Goal: Information Seeking & Learning: Compare options

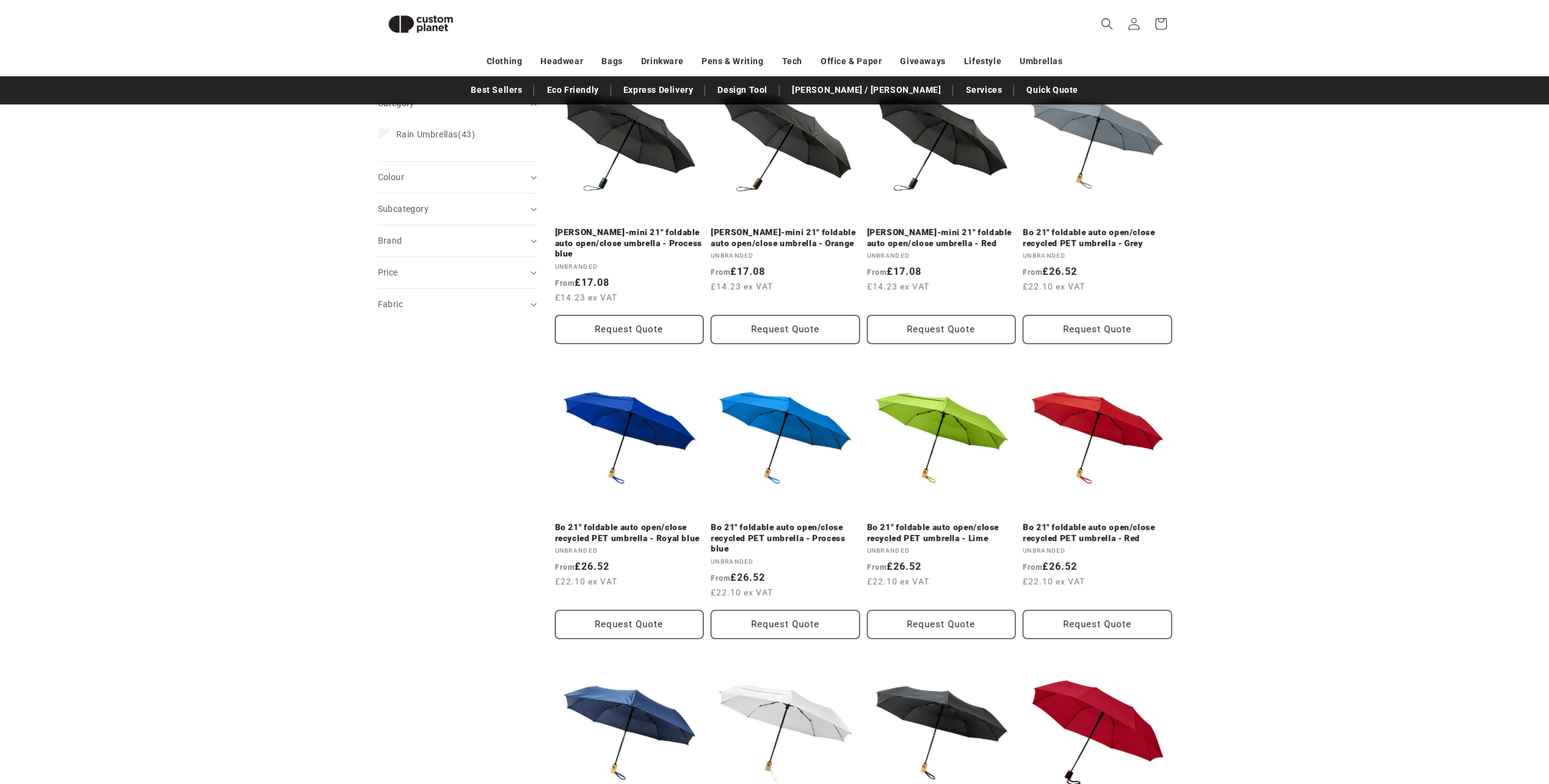
scroll to position [183, 0]
click at [806, 521] on link "Bo 21" foldable auto open/close recycled PET umbrella - Process blue" at bounding box center [785, 538] width 149 height 33
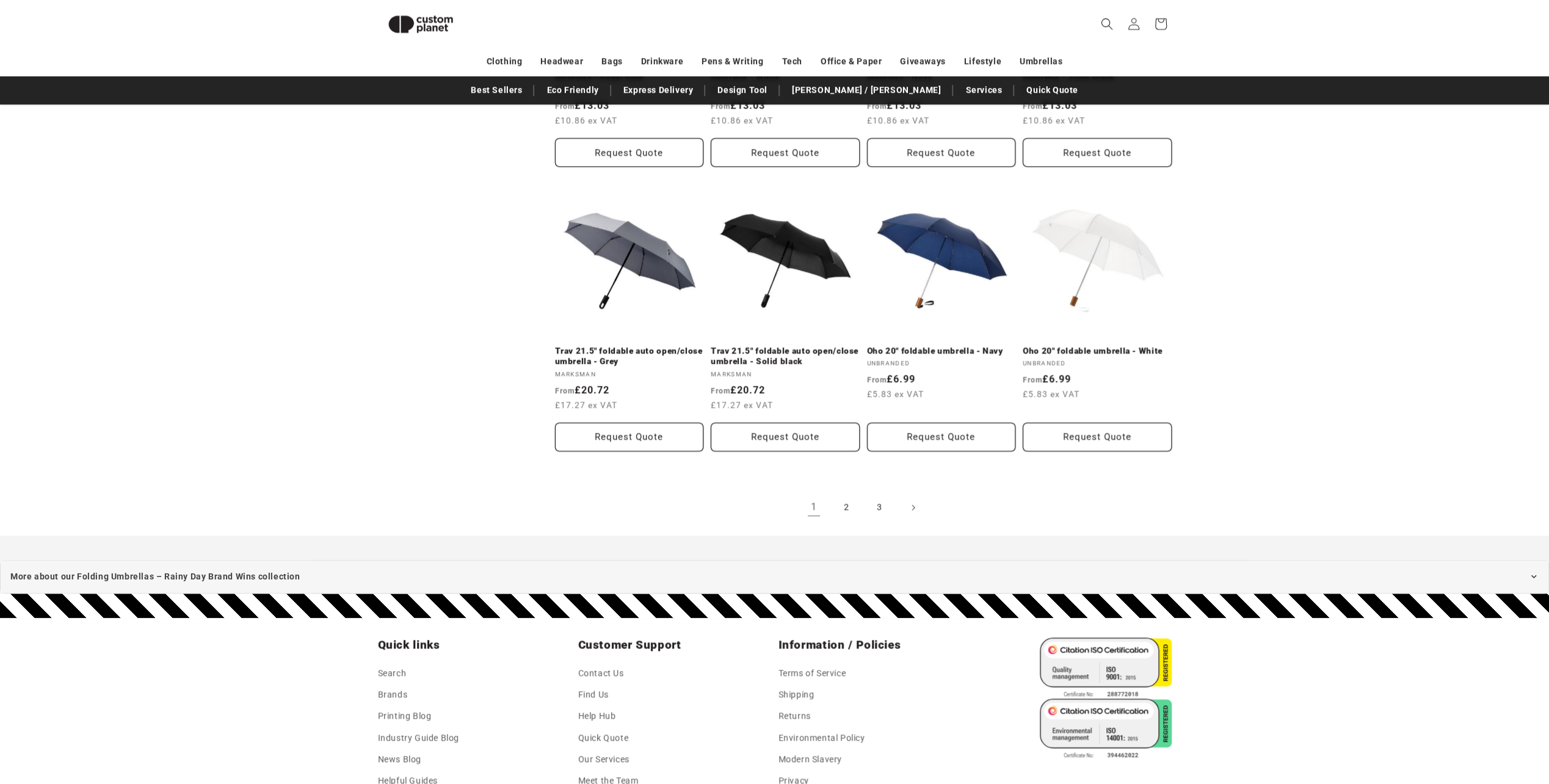
scroll to position [1221, 0]
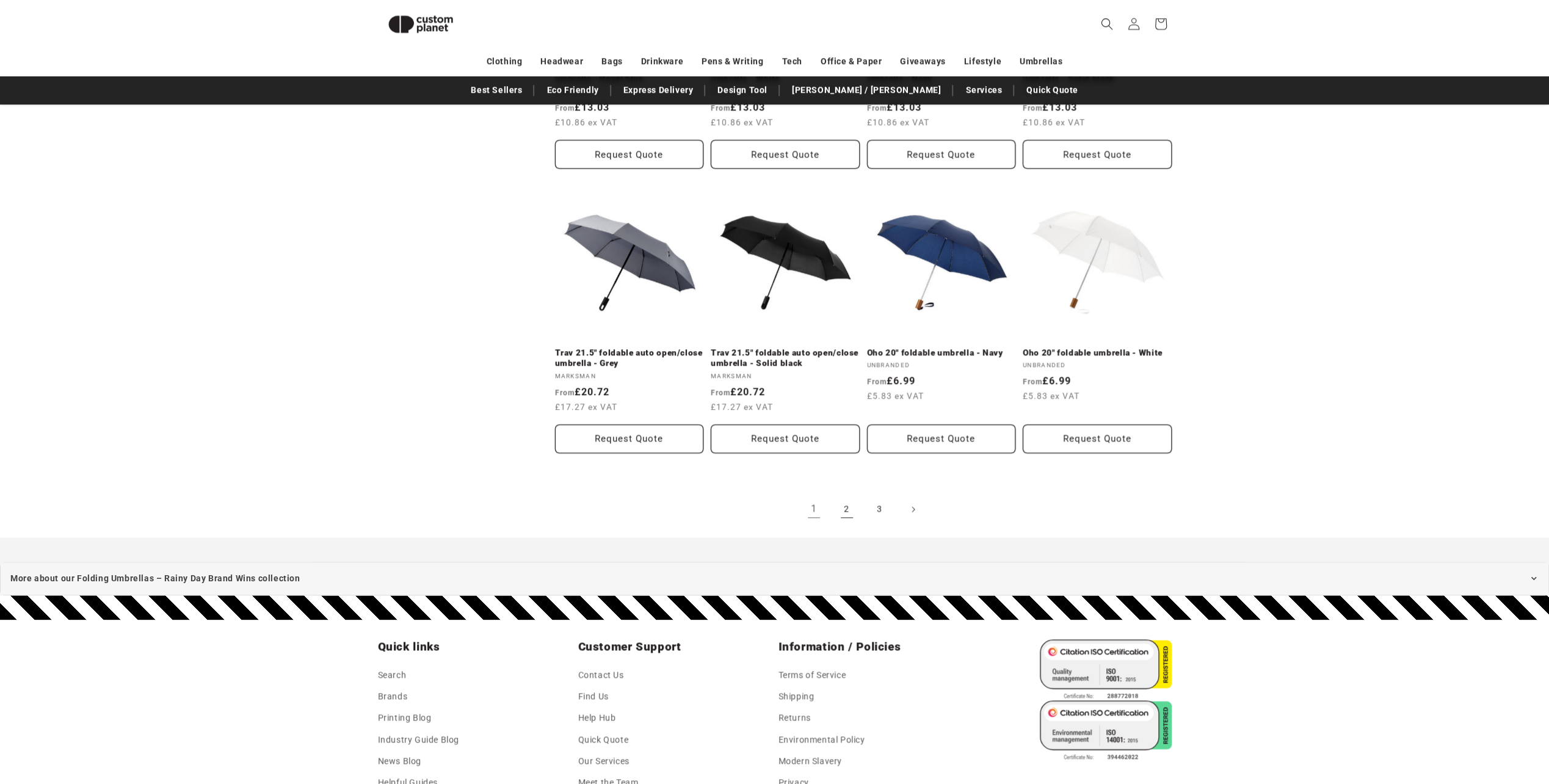
click at [833, 498] on link "2" at bounding box center [846, 509] width 27 height 27
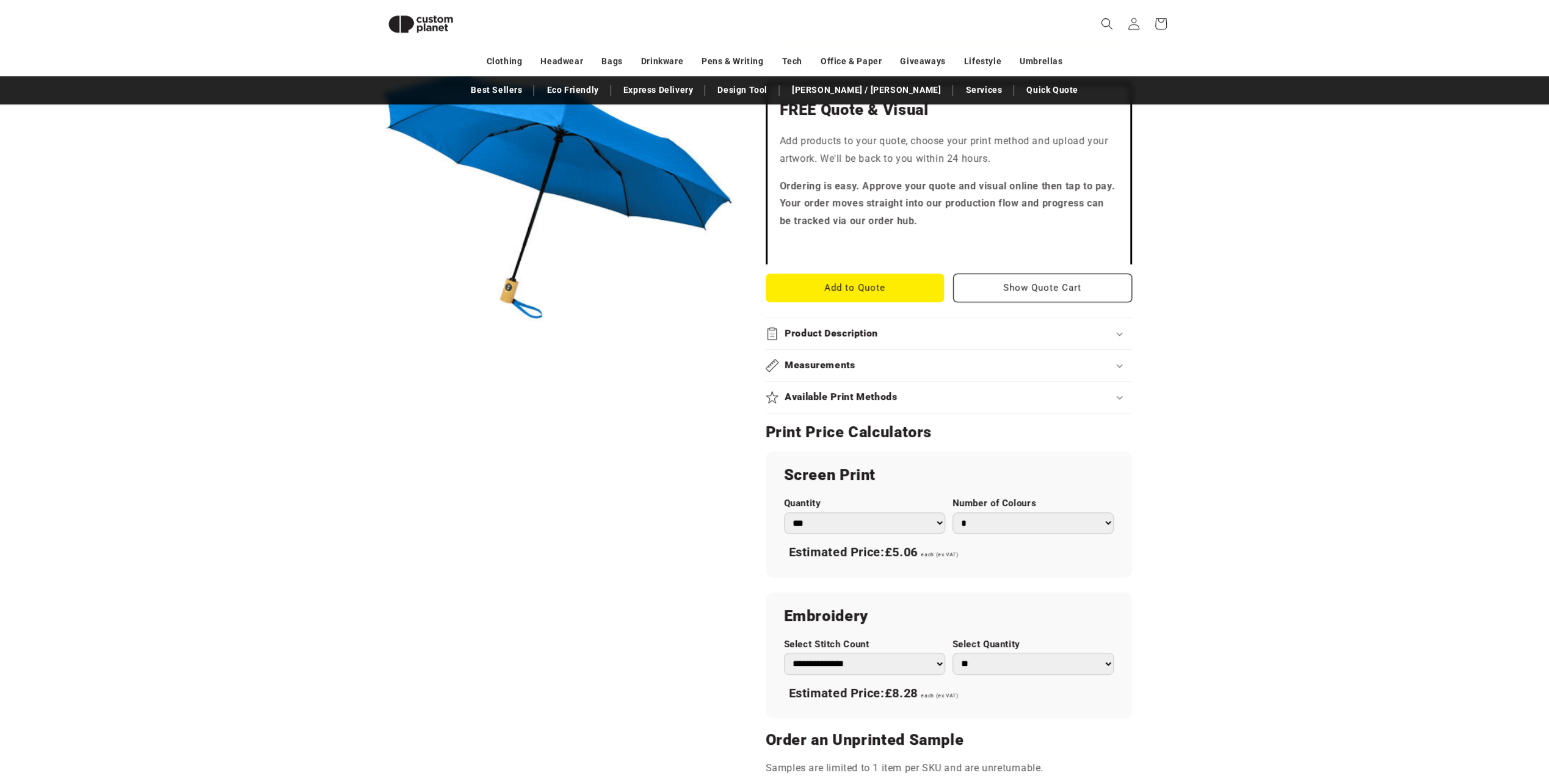
scroll to position [411, 0]
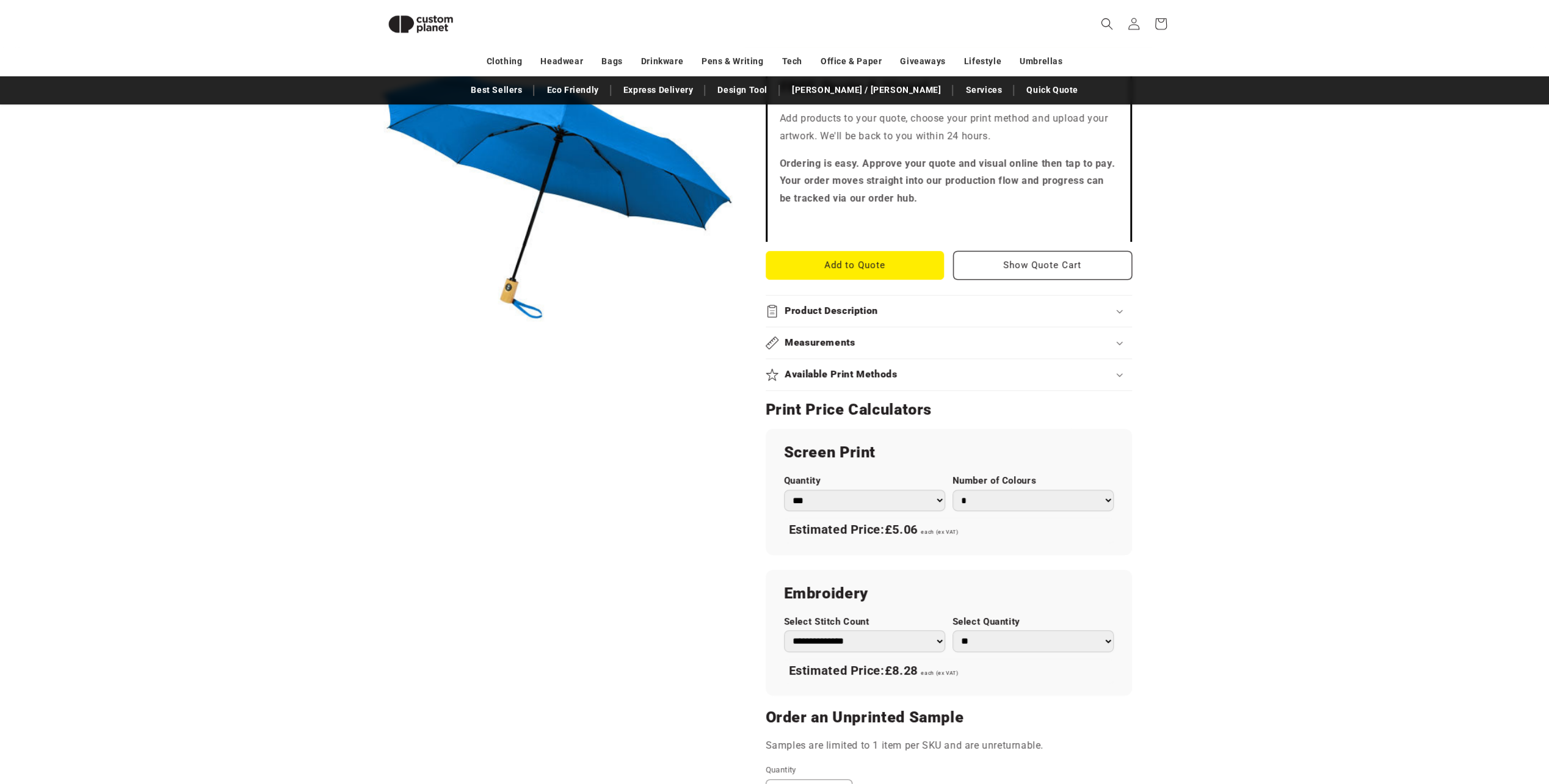
click at [917, 500] on select "*** *** *** **** **** **** ***** *****" at bounding box center [865, 500] width 161 height 21
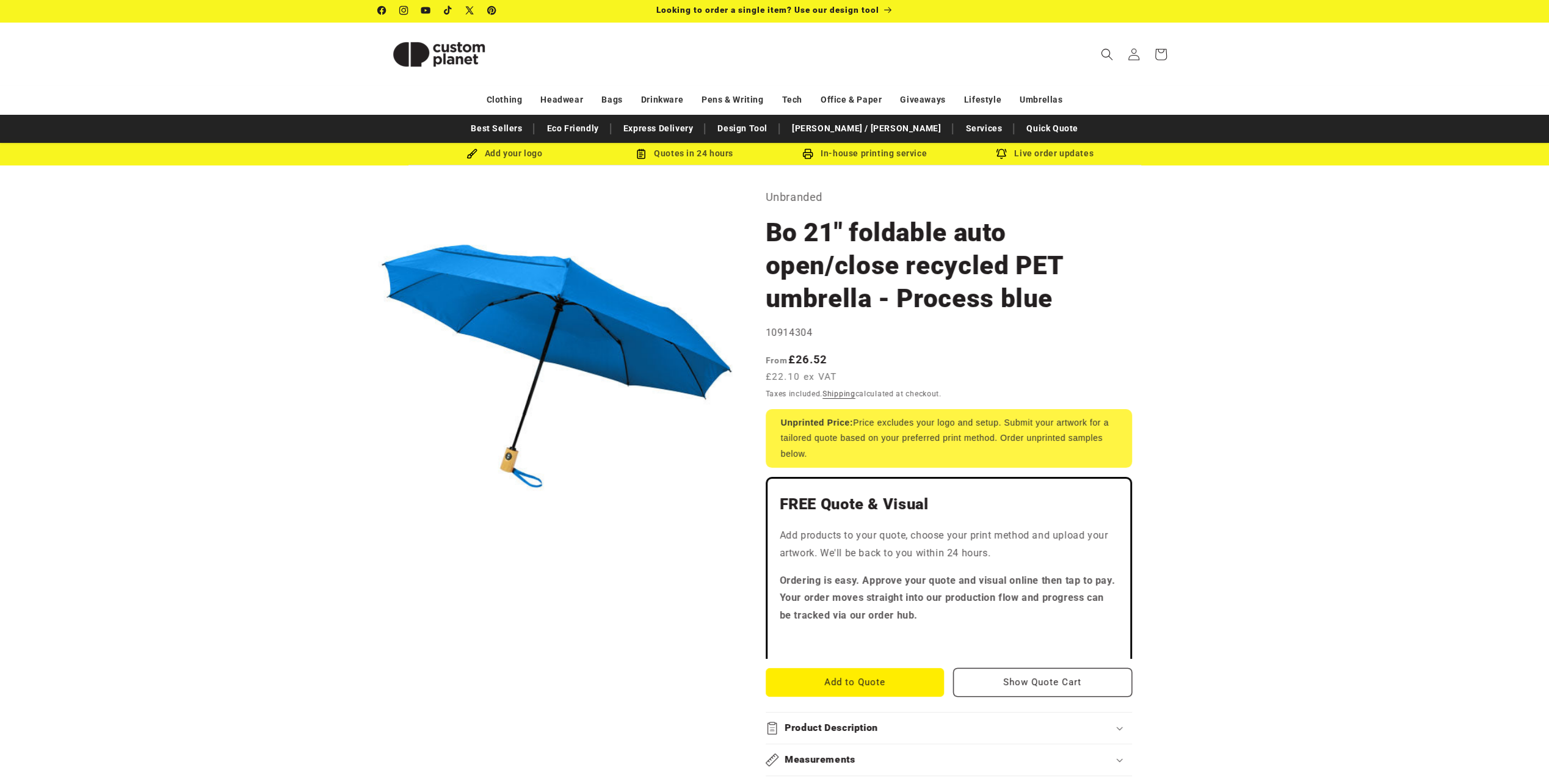
scroll to position [0, 0]
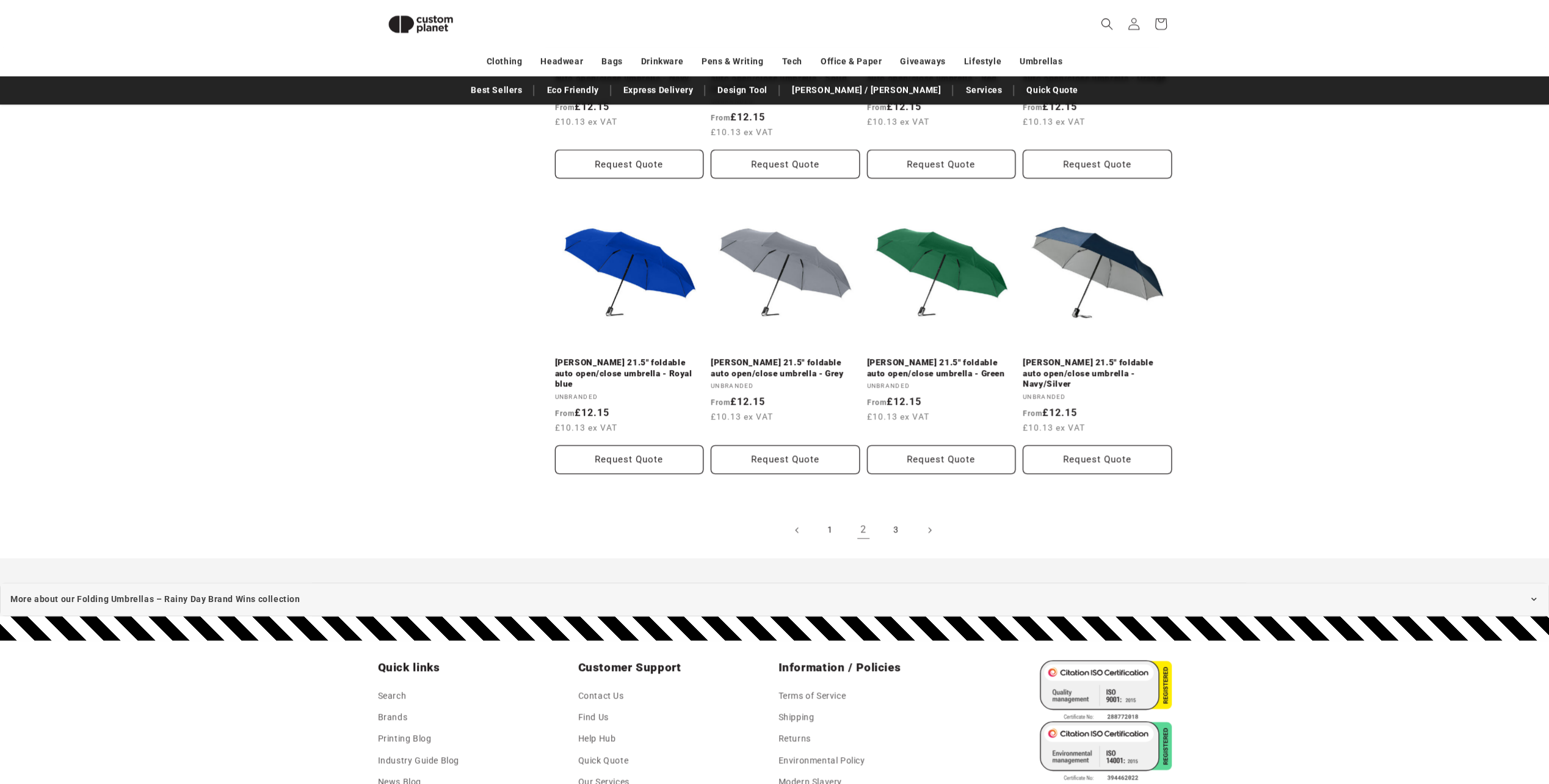
scroll to position [1204, 0]
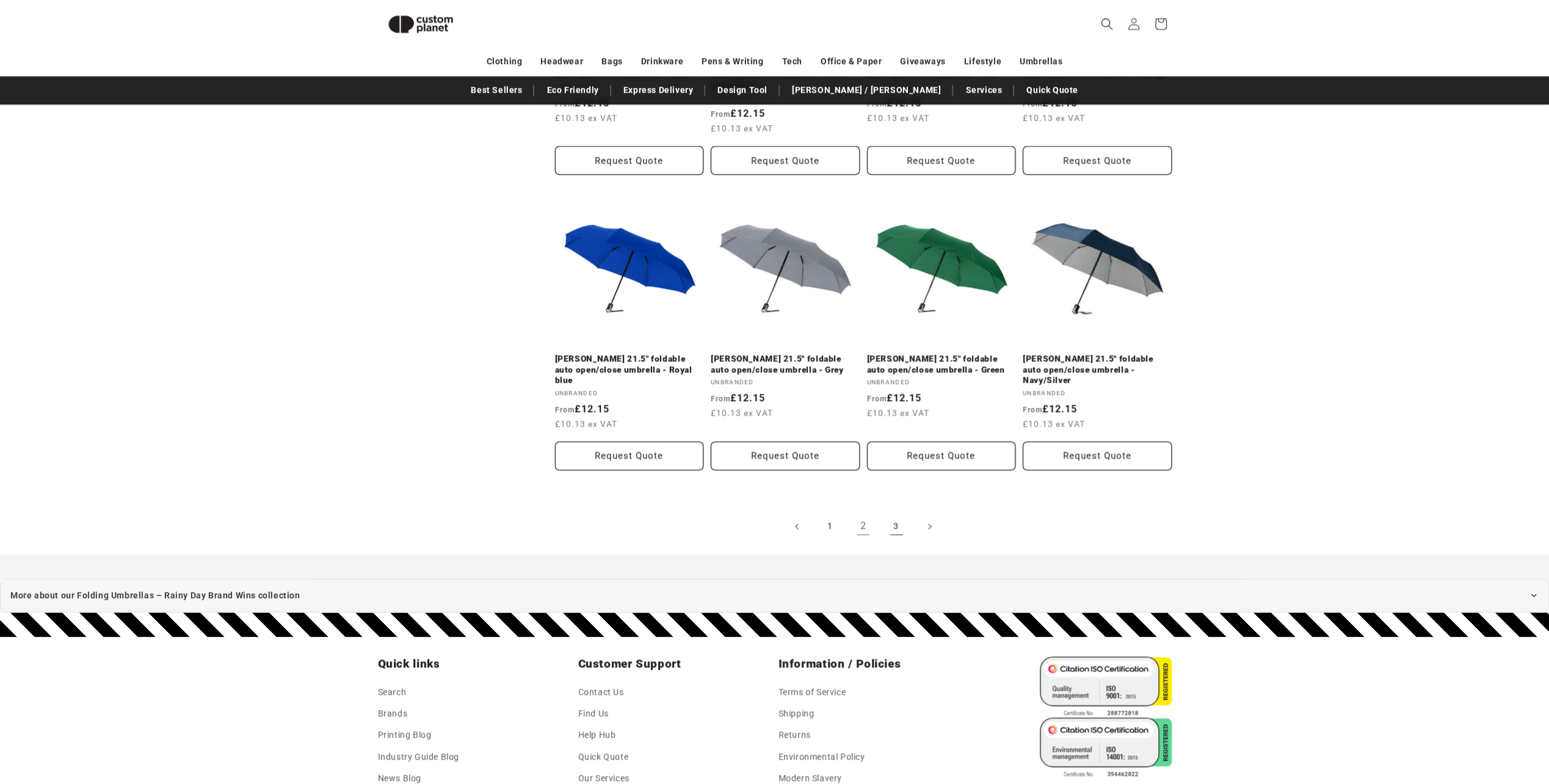
click at [891, 513] on link "3" at bounding box center [896, 526] width 27 height 27
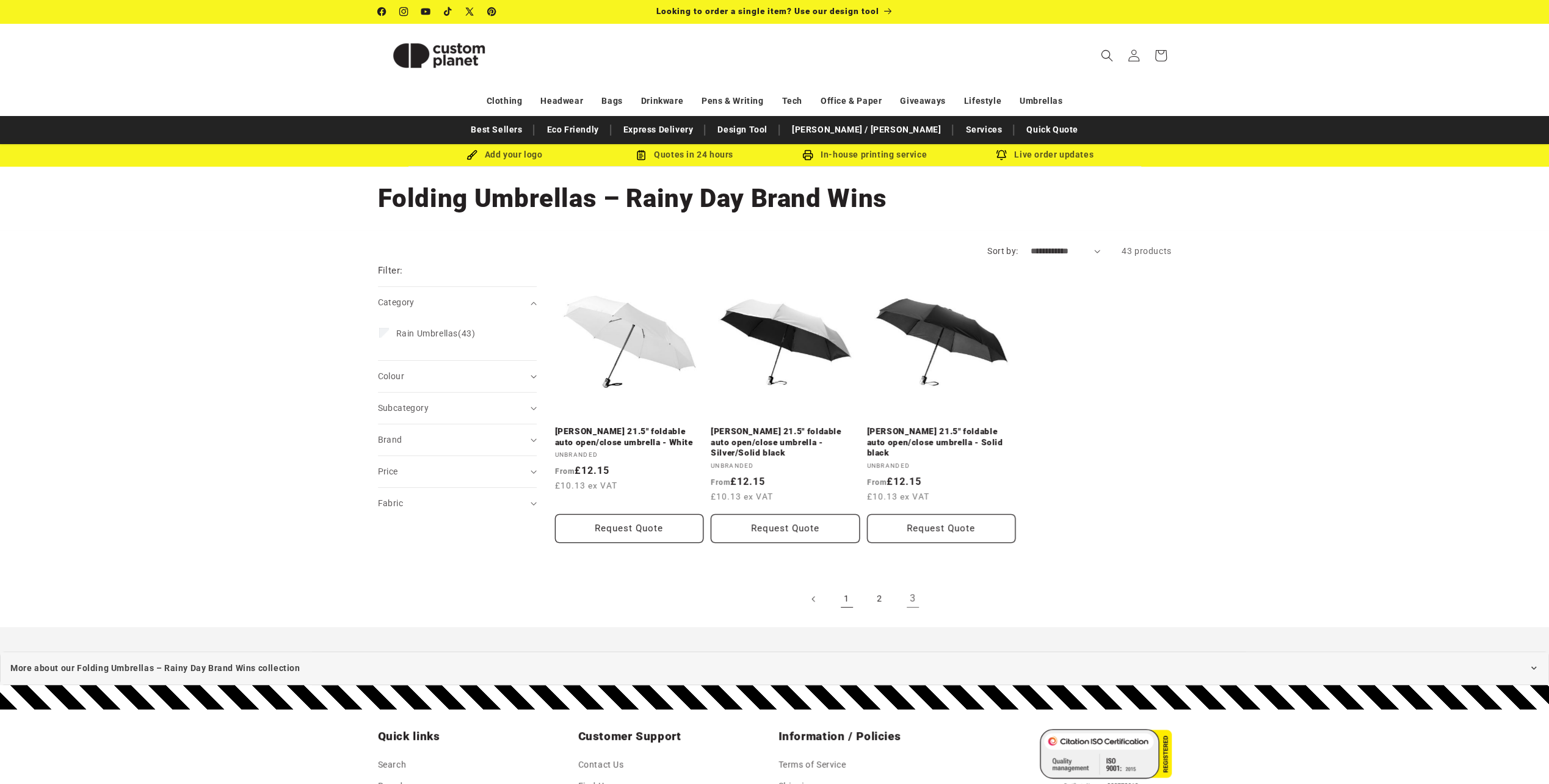
click at [847, 585] on link "1" at bounding box center [846, 599] width 27 height 27
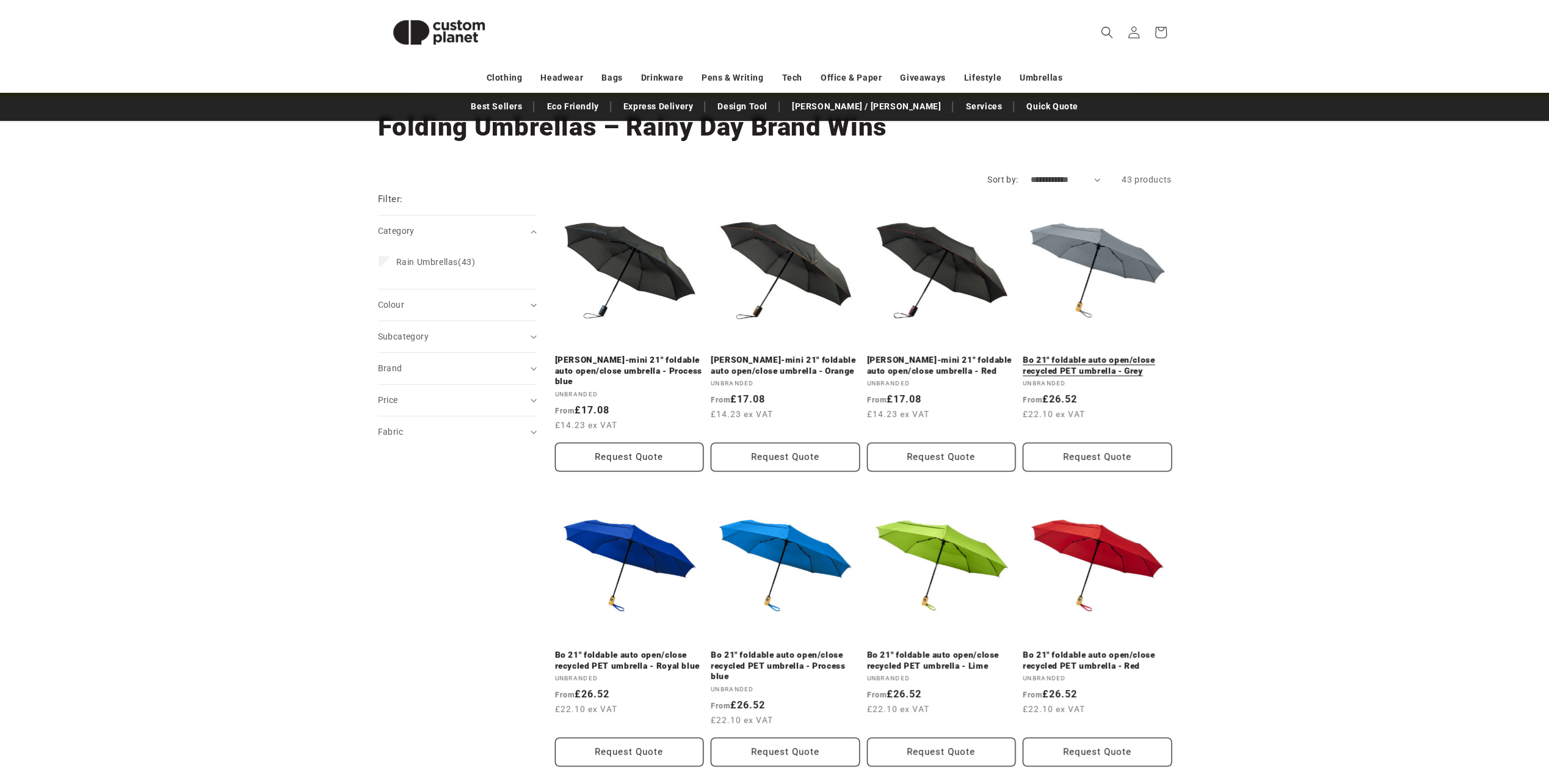
scroll to position [76, 0]
